Goal: Navigation & Orientation: Find specific page/section

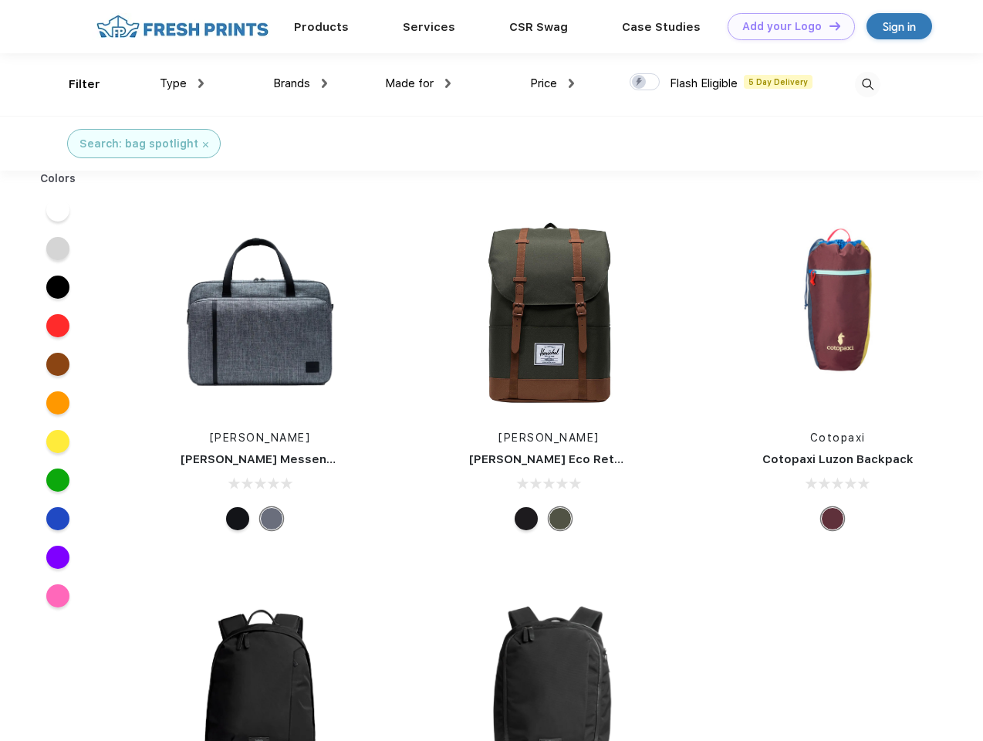
click at [786, 26] on link "Add your Logo Design Tool" at bounding box center [791, 26] width 127 height 27
click at [0, 0] on div "Design Tool" at bounding box center [0, 0] width 0 height 0
click at [828, 25] on link "Add your Logo Design Tool" at bounding box center [791, 26] width 127 height 27
click at [74, 84] on div "Filter" at bounding box center [85, 85] width 32 height 18
click at [182, 83] on span "Type" at bounding box center [173, 83] width 27 height 14
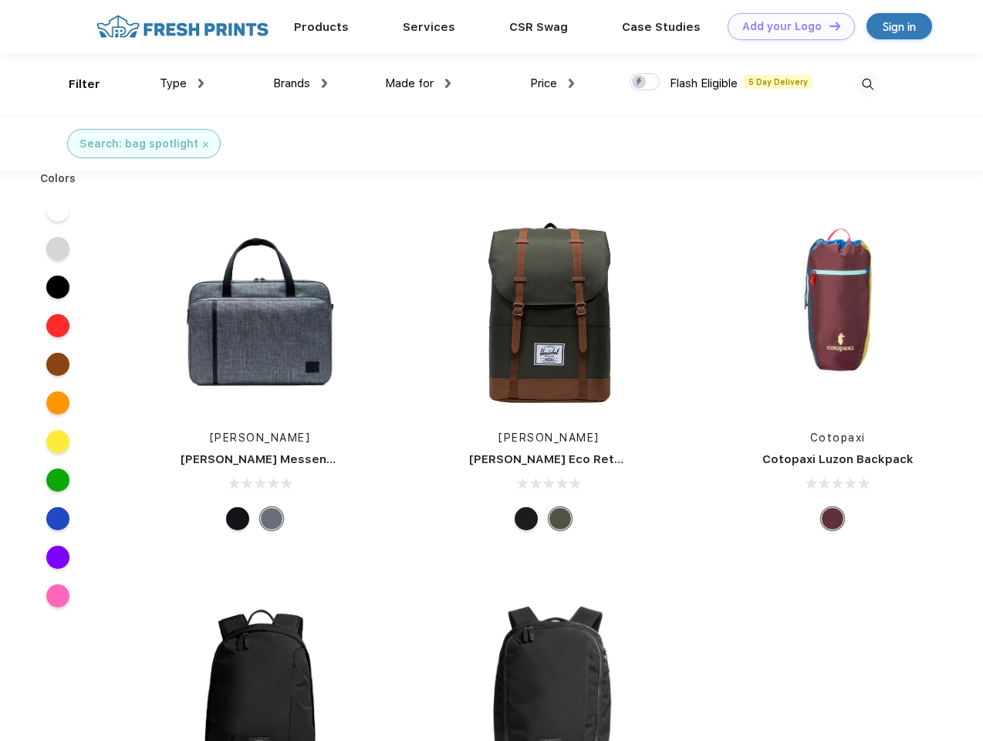
click at [300, 83] on span "Brands" at bounding box center [291, 83] width 37 height 14
click at [418, 83] on span "Made for" at bounding box center [409, 83] width 49 height 14
click at [553, 83] on span "Price" at bounding box center [543, 83] width 27 height 14
click at [645, 83] on div at bounding box center [645, 81] width 30 height 17
click at [640, 83] on input "checkbox" at bounding box center [635, 78] width 10 height 10
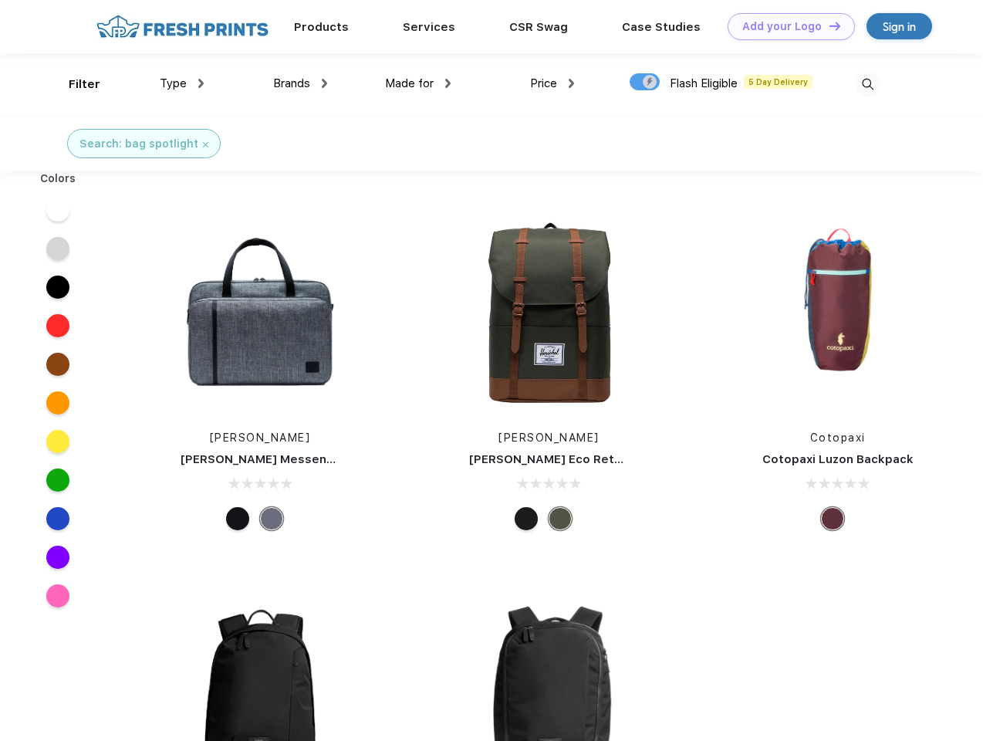
click at [867, 84] on img at bounding box center [867, 84] width 25 height 25
